Goal: Answer question/provide support

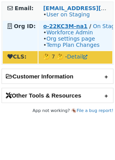
click at [46, 23] on strong "o-22KC3M-na1" at bounding box center [65, 26] width 44 height 6
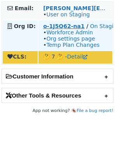
click at [47, 26] on strong "o-1J5Q62-na1" at bounding box center [63, 26] width 41 height 6
click at [46, 24] on strong "o-1J5Q62-na1" at bounding box center [63, 26] width 41 height 6
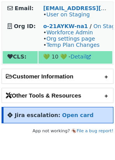
click at [61, 111] on h2 "Jira escalation: Open card" at bounding box center [58, 115] width 112 height 16
click at [65, 116] on strong "Open card" at bounding box center [78, 115] width 32 height 6
